Goal: Task Accomplishment & Management: Use online tool/utility

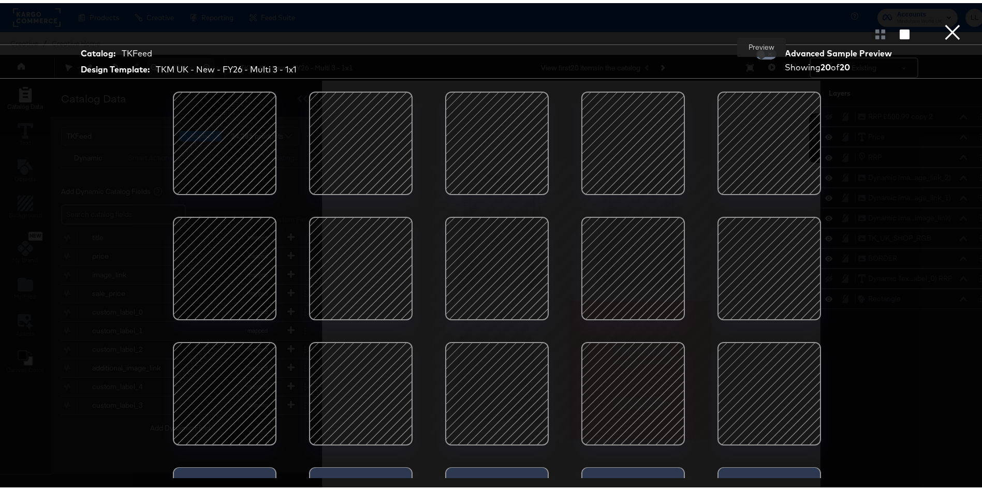
click at [960, 33] on div at bounding box center [497, 31] width 994 height 21
click at [942, 21] on button "×" at bounding box center [952, 10] width 21 height 21
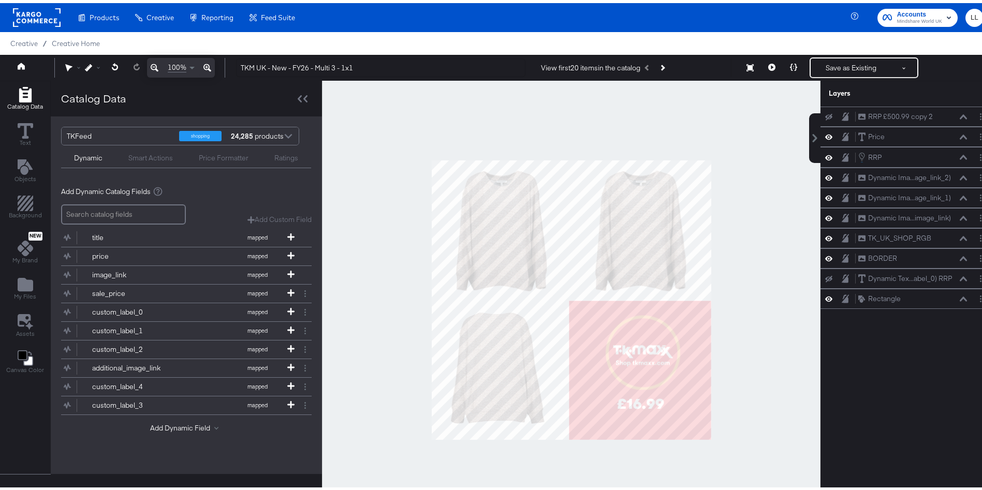
click at [20, 24] on div at bounding box center [37, 14] width 48 height 29
click at [0, 0] on div "My Designs" at bounding box center [0, 0] width 0 height 0
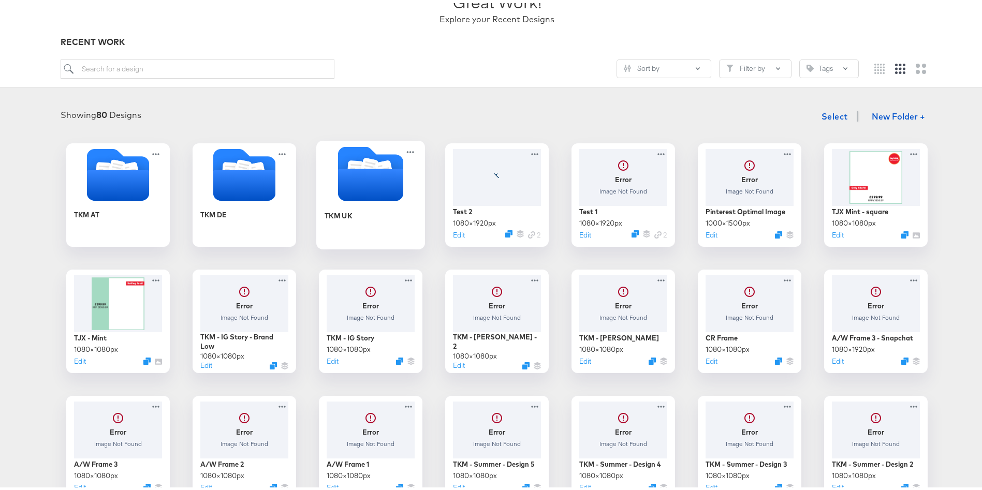
click at [355, 216] on div "TKM UK" at bounding box center [370, 220] width 93 height 40
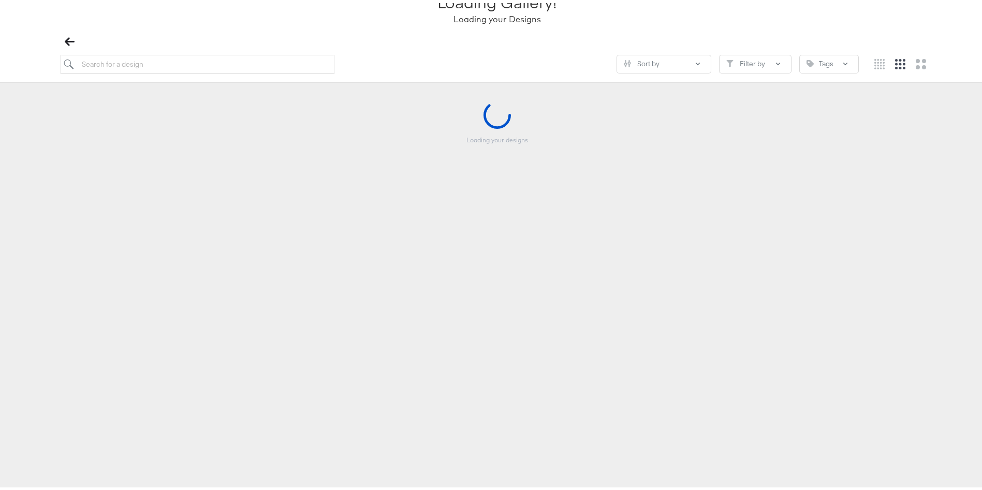
scroll to position [88, 0]
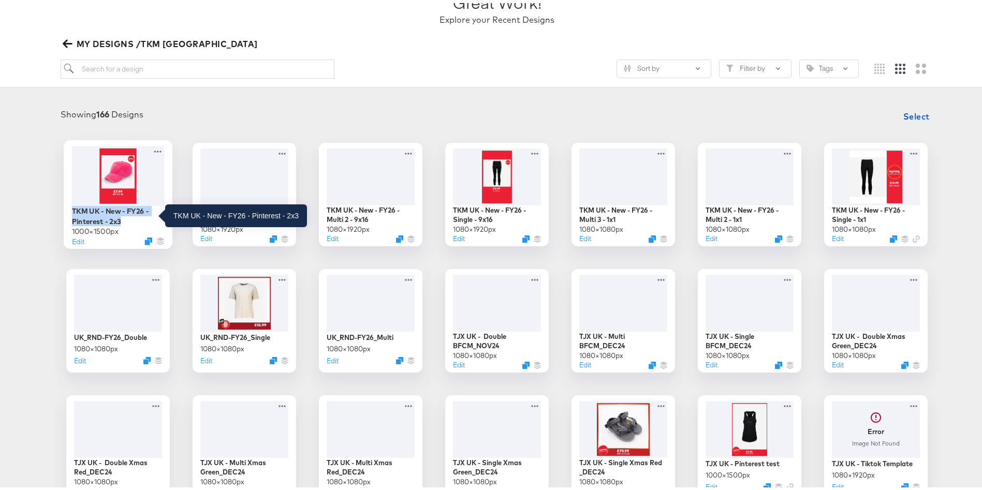
drag, startPoint x: 123, startPoint y: 220, endPoint x: 66, endPoint y: 209, distance: 57.5
click at [72, 209] on div "TKM UK - New - FY26 - Pinterest - 2x3" at bounding box center [118, 213] width 93 height 20
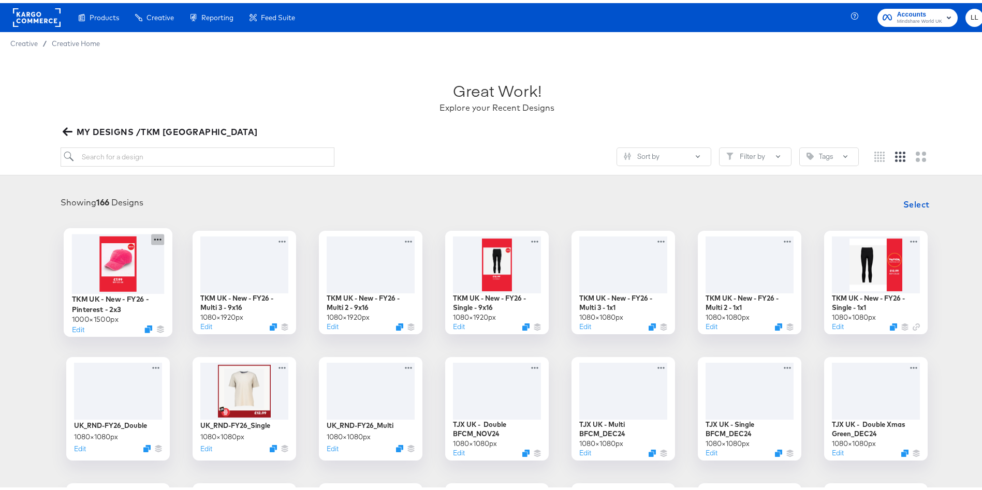
click at [155, 233] on icon at bounding box center [157, 236] width 13 height 11
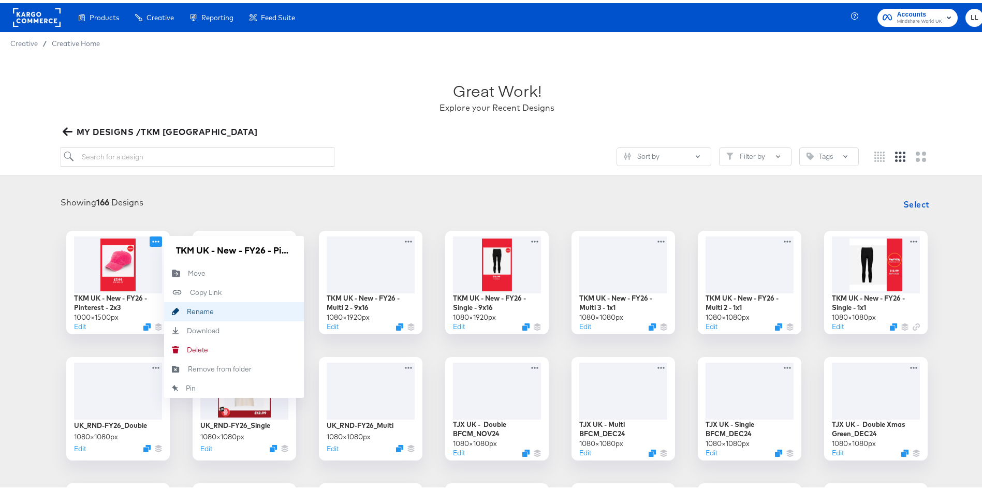
click at [187, 308] on div "Rename Rename" at bounding box center [187, 308] width 0 height 0
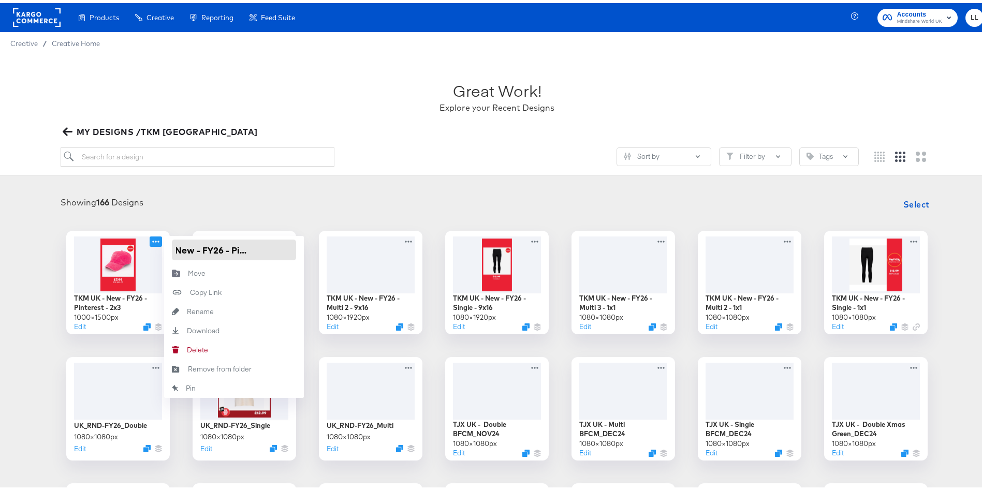
click at [224, 248] on input "TKM UK - New - FY26 - Pinterest - 2x3" at bounding box center [234, 246] width 124 height 21
click at [183, 196] on div "Showing 166 Designs Select" at bounding box center [496, 201] width 973 height 21
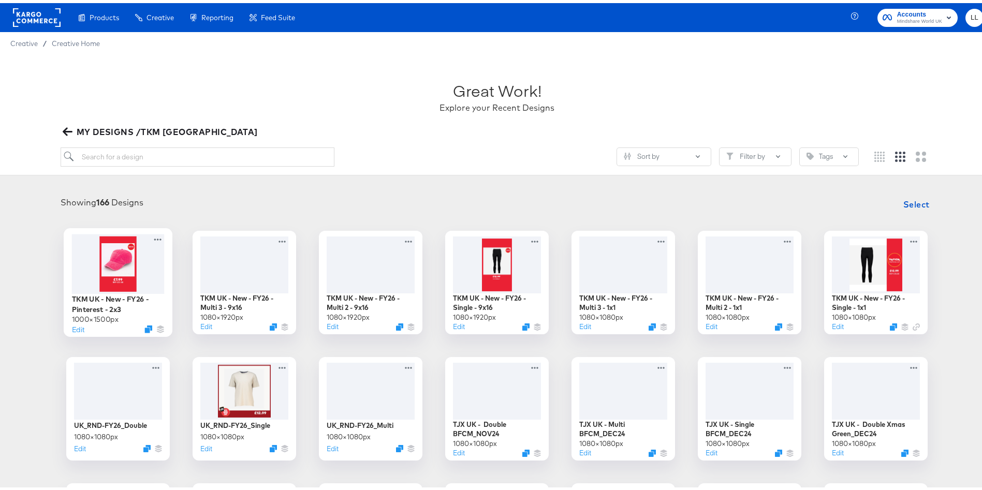
click at [111, 261] on div at bounding box center [118, 261] width 93 height 60
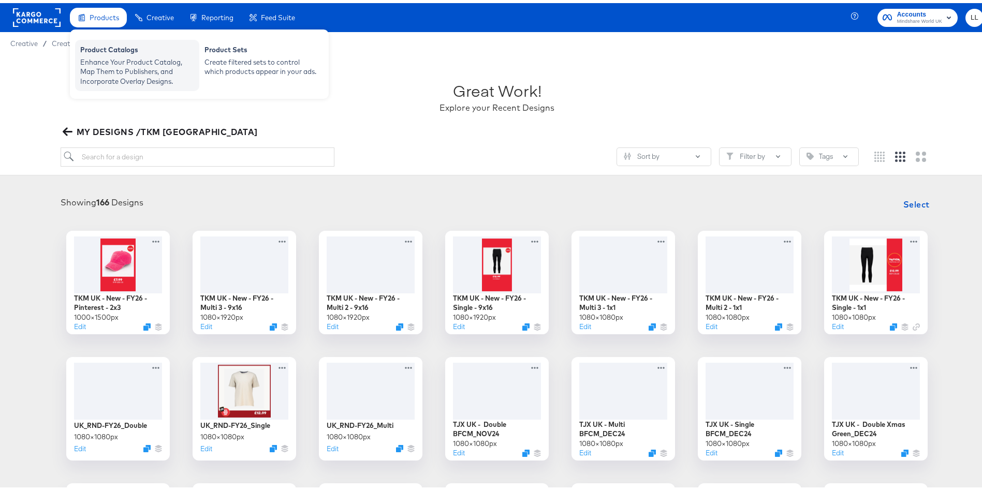
click at [123, 71] on div "Enhance Your Product Catalog, Map Them to Publishers, and Incorporate Overlay D…" at bounding box center [137, 68] width 114 height 29
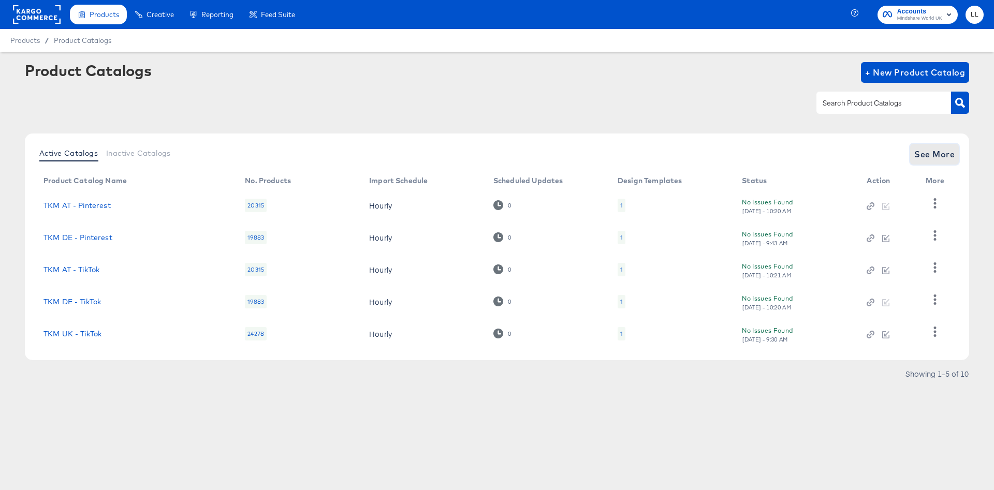
click at [917, 154] on span "See More" at bounding box center [934, 154] width 40 height 14
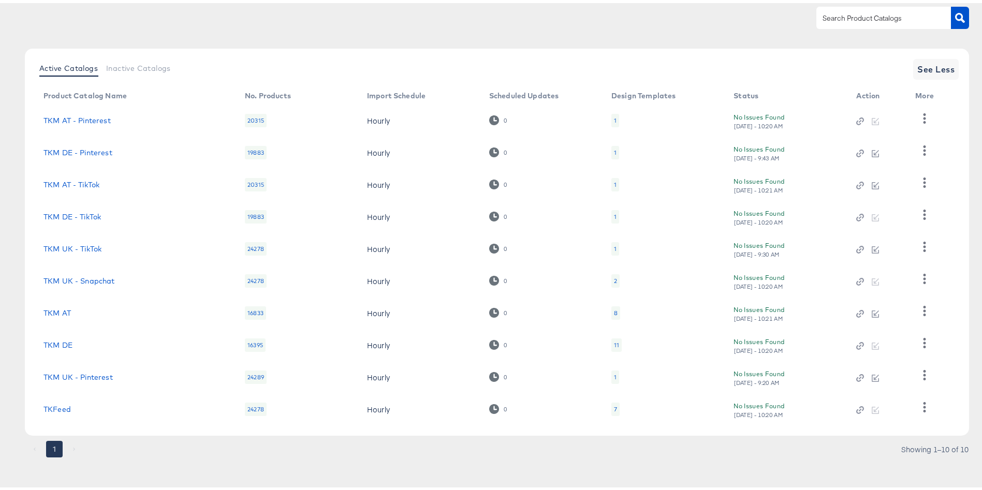
scroll to position [88, 0]
click at [75, 374] on link "TKM UK - Pinterest" at bounding box center [77, 373] width 69 height 8
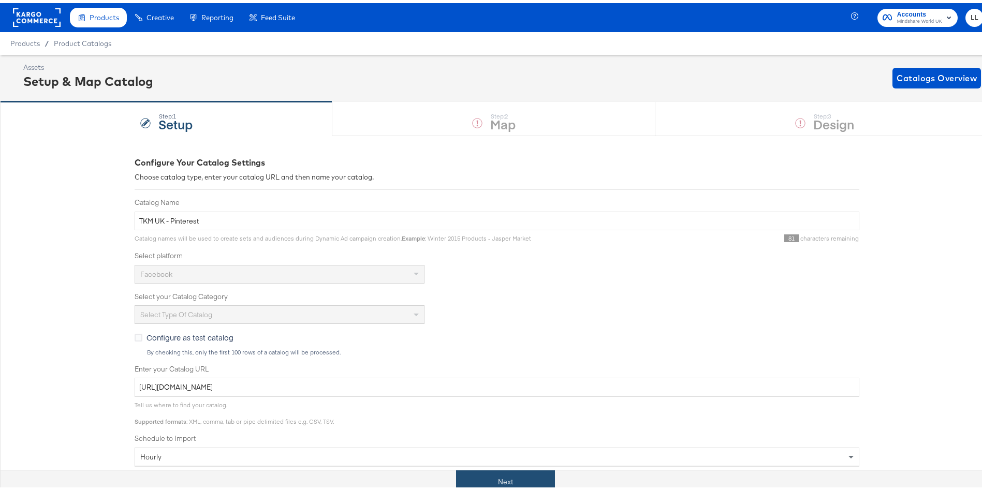
click at [517, 468] on button "Next" at bounding box center [505, 478] width 99 height 23
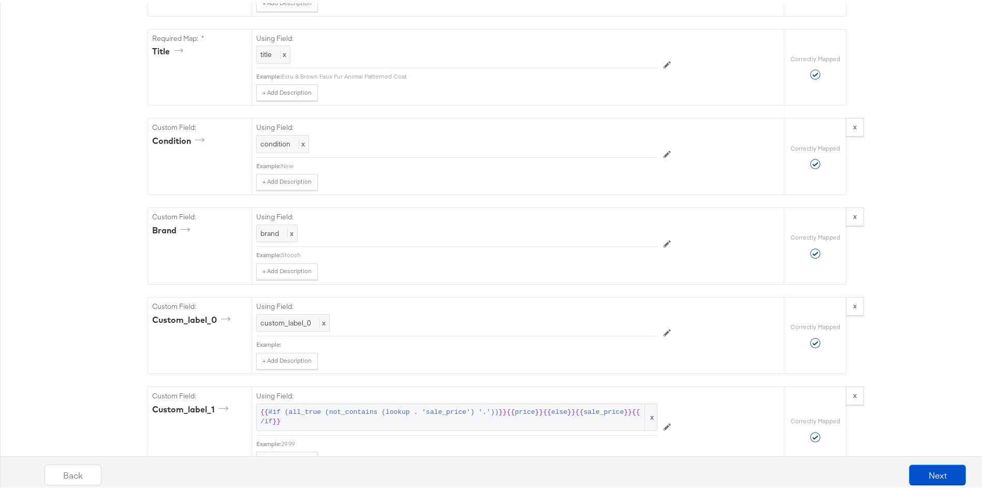
scroll to position [1032, 0]
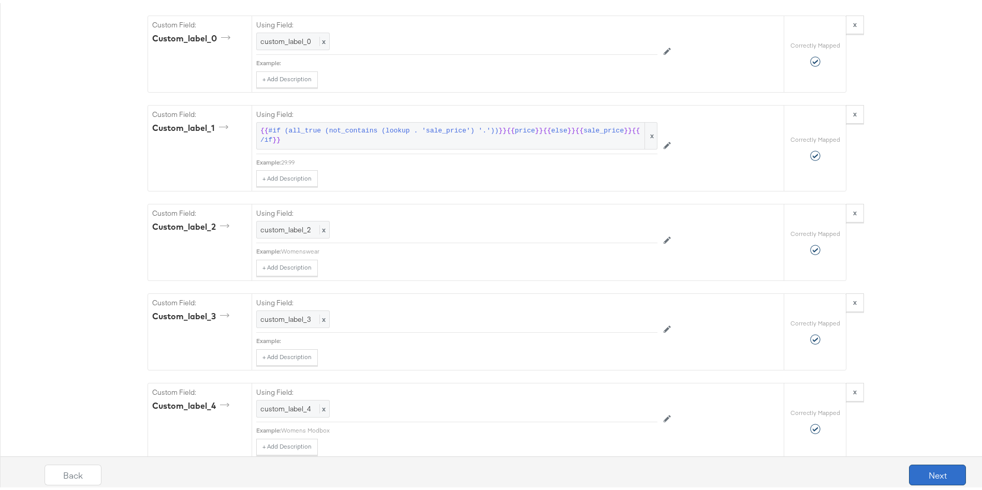
click at [941, 479] on button "Next" at bounding box center [937, 472] width 57 height 21
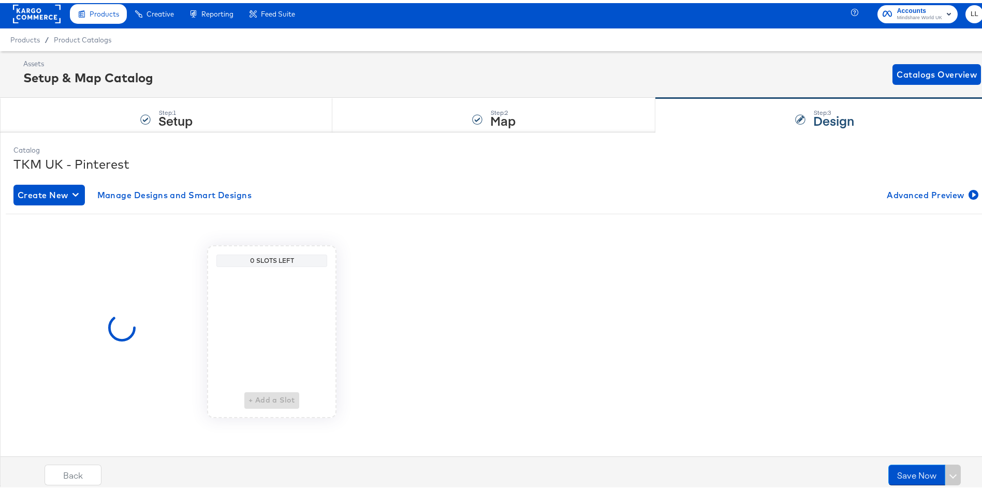
scroll to position [0, 0]
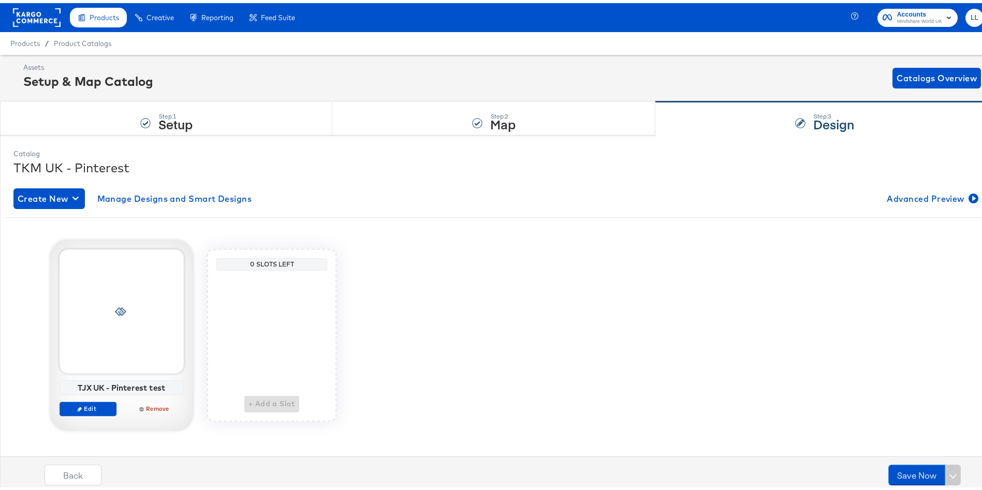
click at [104, 301] on div at bounding box center [122, 308] width 124 height 124
click at [77, 406] on icon "button" at bounding box center [79, 406] width 5 height 5
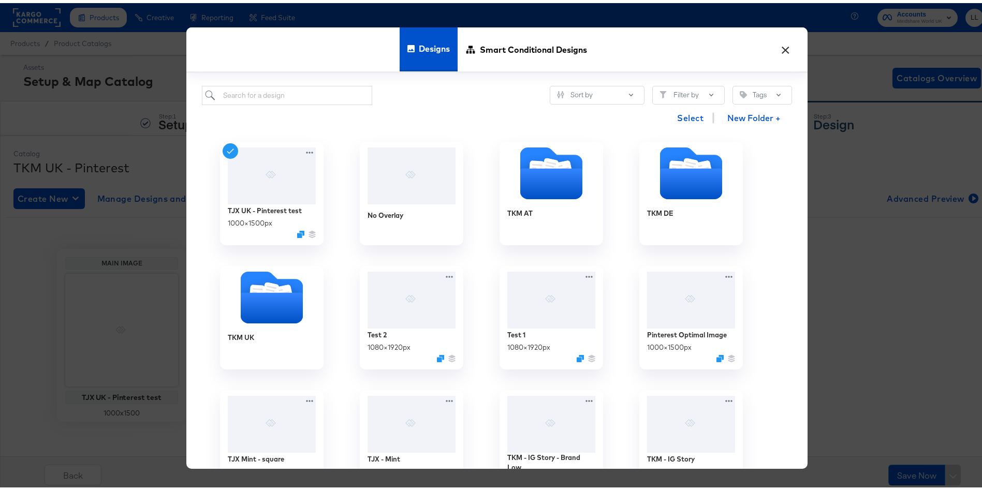
click at [56, 324] on div "× Designs Smart Conditional Designs Sort by Filter by Tags Select New Folder + …" at bounding box center [497, 245] width 994 height 490
click at [781, 44] on button "×" at bounding box center [785, 44] width 19 height 19
